Goal: Find specific fact: Find specific page/section

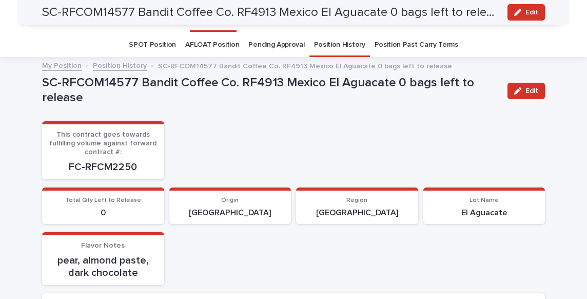
scroll to position [485, 0]
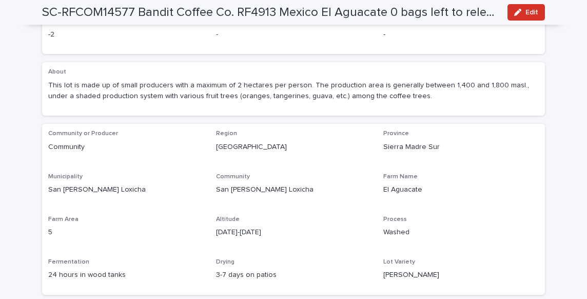
click at [259, 184] on p "San [PERSON_NAME] Loxicha" at bounding box center [294, 189] width 156 height 11
click at [224, 184] on p "San [PERSON_NAME] Loxicha" at bounding box center [294, 189] width 156 height 11
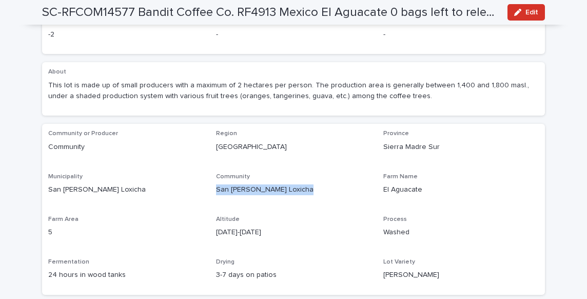
copy p "San [PERSON_NAME] Loxicha"
